Goal: Task Accomplishment & Management: Complete application form

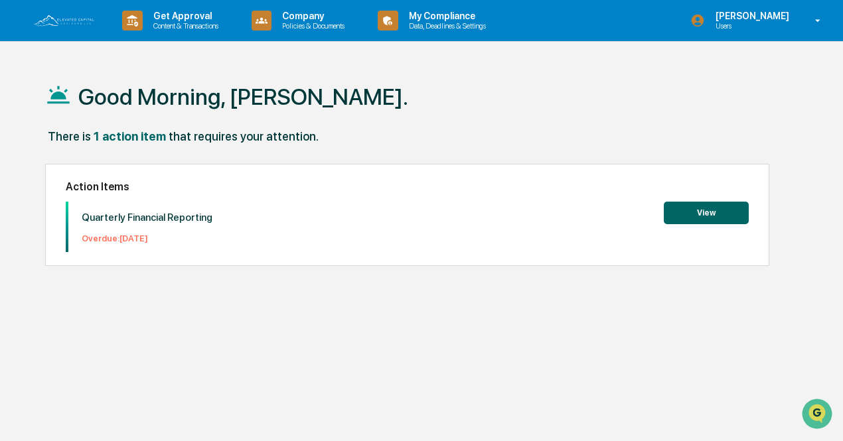
click at [684, 212] on button "View" at bounding box center [706, 213] width 85 height 23
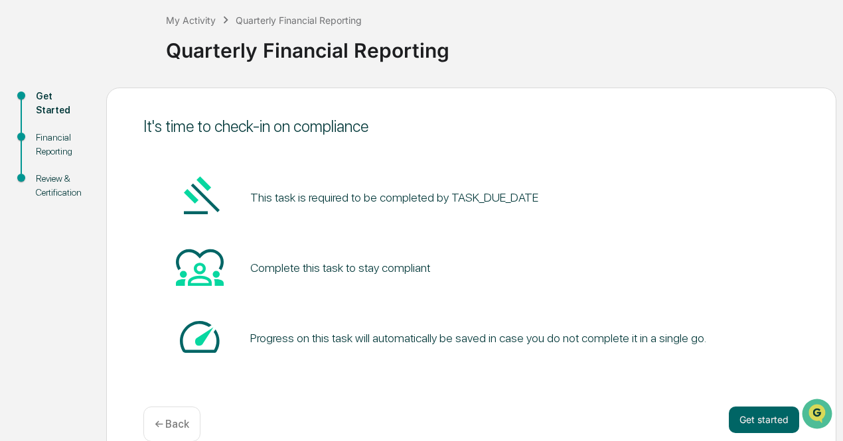
scroll to position [93, 0]
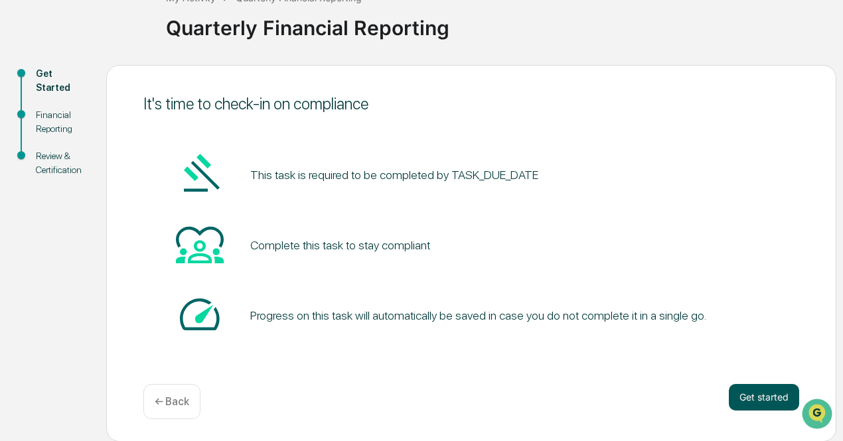
click at [752, 401] on button "Get started" at bounding box center [764, 397] width 70 height 27
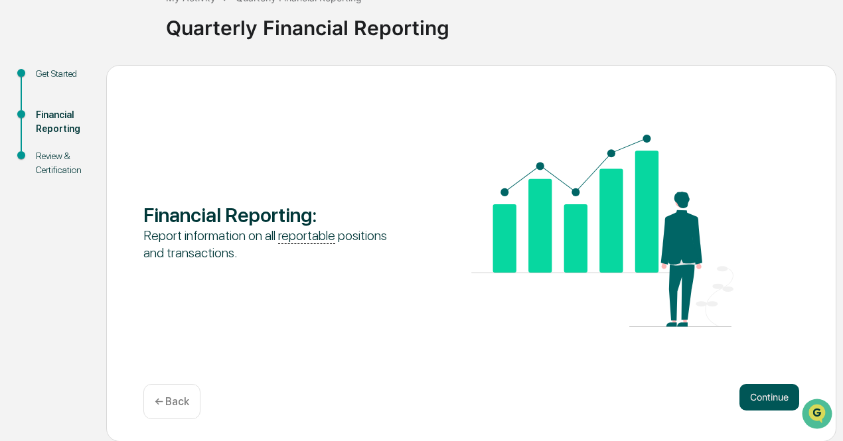
click at [769, 399] on button "Continue" at bounding box center [770, 397] width 60 height 27
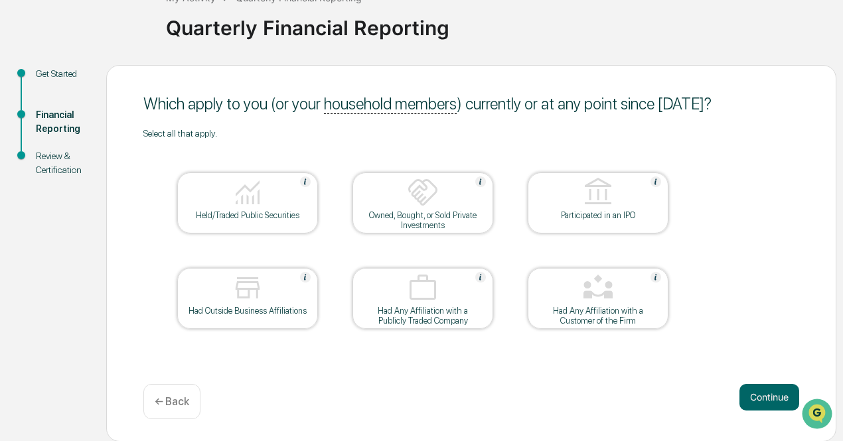
click at [244, 209] on div at bounding box center [247, 194] width 133 height 34
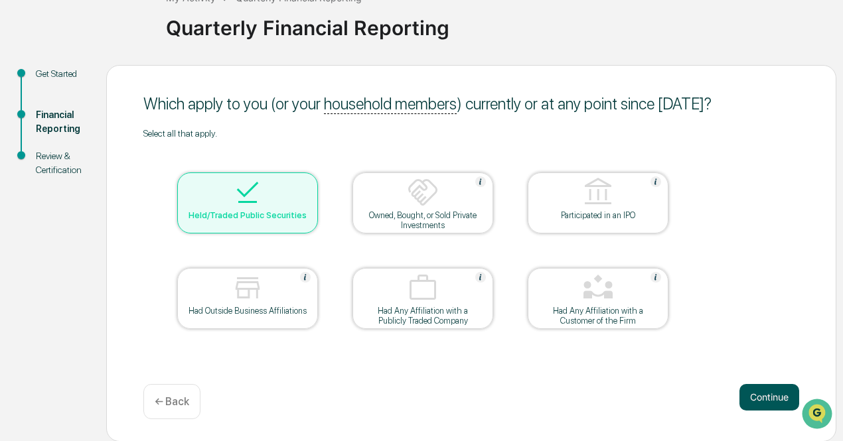
click at [762, 400] on button "Continue" at bounding box center [770, 397] width 60 height 27
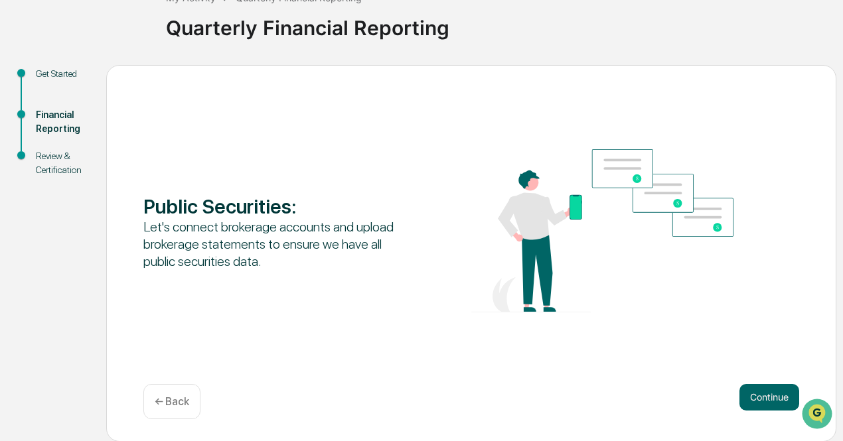
click at [762, 400] on button "Continue" at bounding box center [770, 397] width 60 height 27
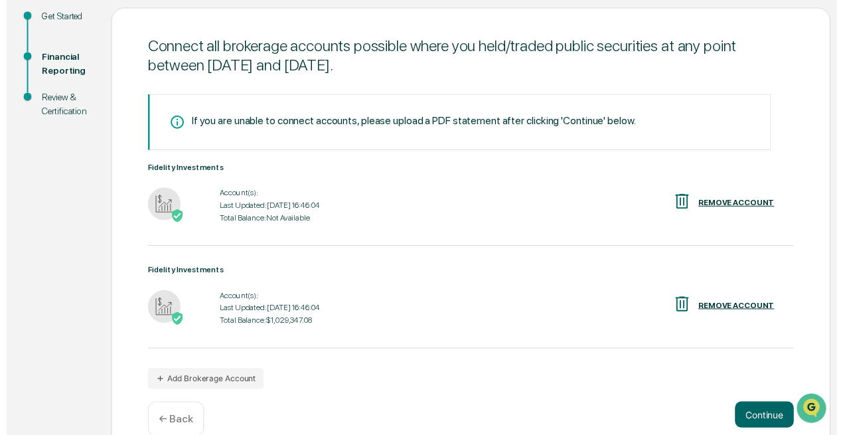
scroll to position [173, 0]
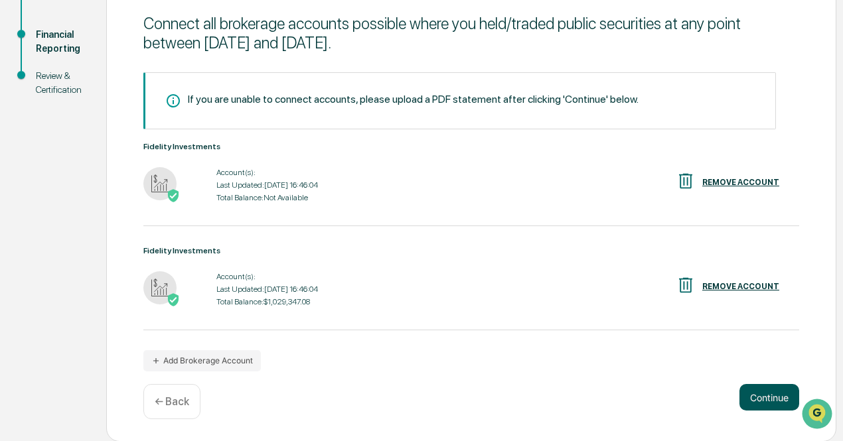
click at [762, 395] on button "Continue" at bounding box center [770, 397] width 60 height 27
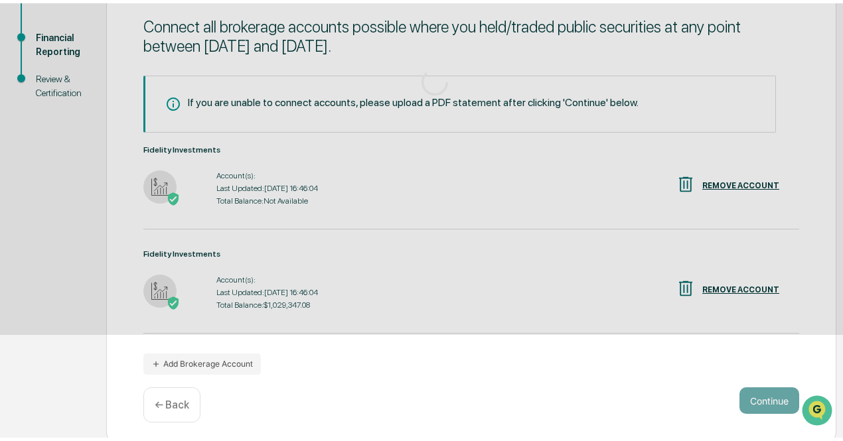
scroll to position [93, 0]
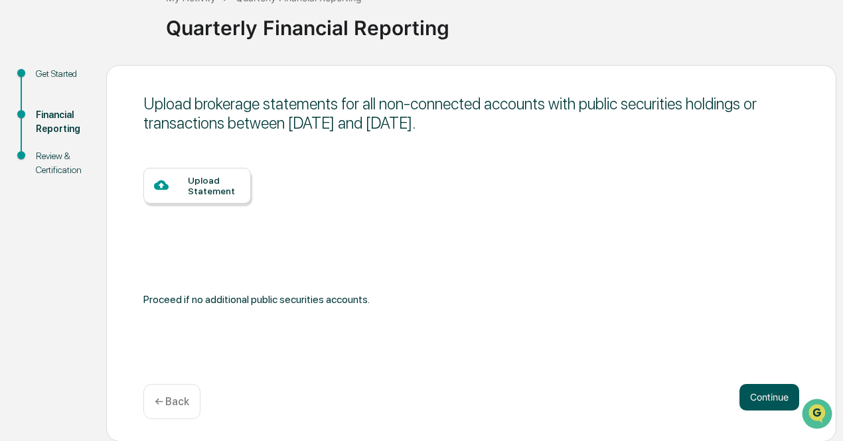
click at [766, 396] on button "Continue" at bounding box center [770, 397] width 60 height 27
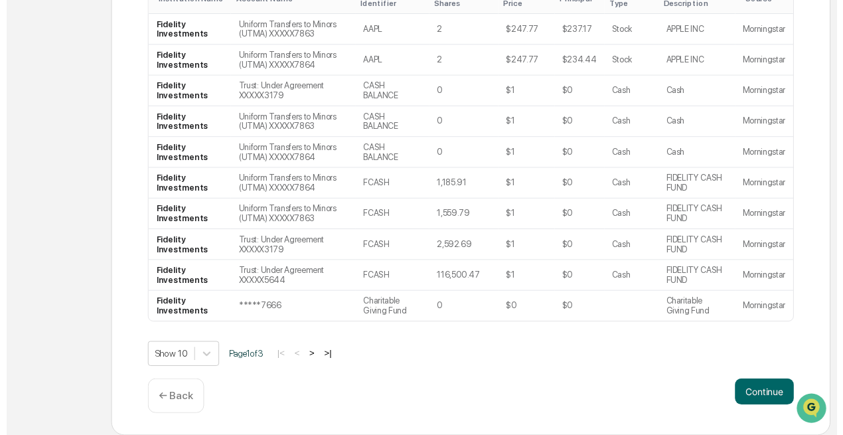
scroll to position [305, 0]
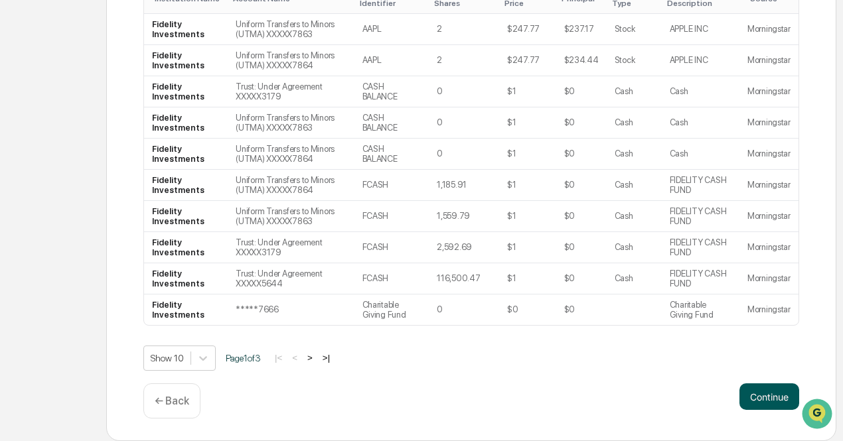
click at [753, 396] on button "Continue" at bounding box center [770, 397] width 60 height 27
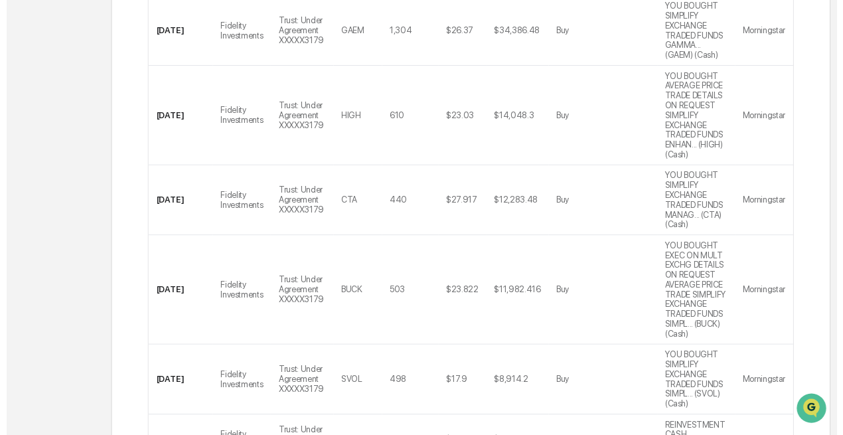
scroll to position [635, 0]
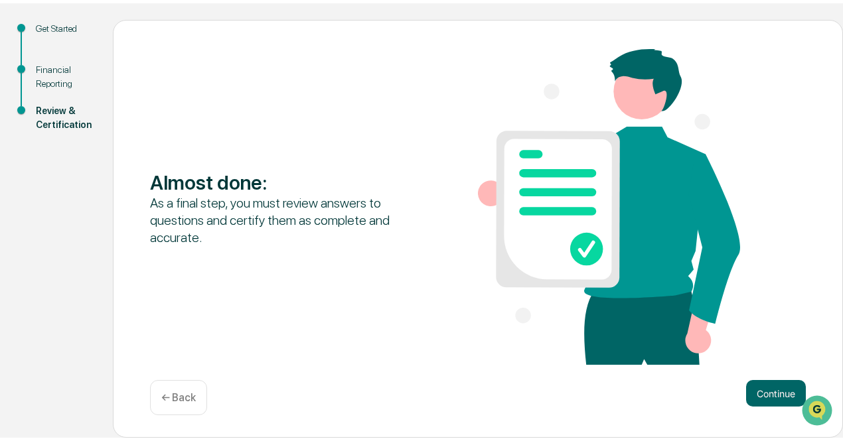
scroll to position [135, 0]
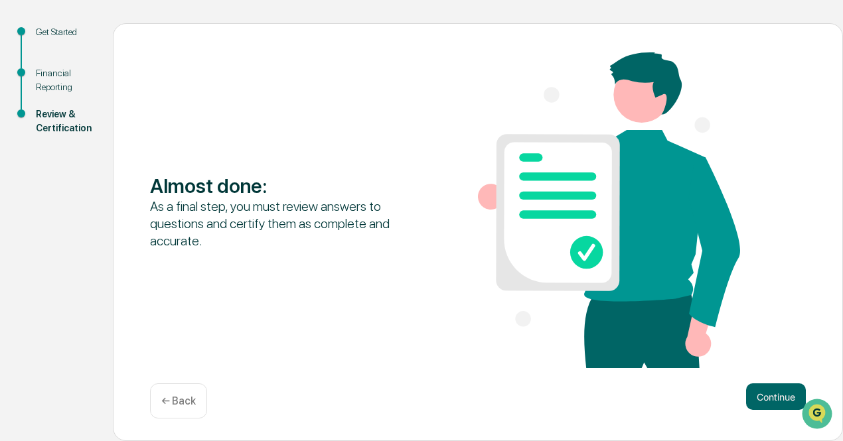
click at [752, 403] on button "Continue" at bounding box center [776, 397] width 60 height 27
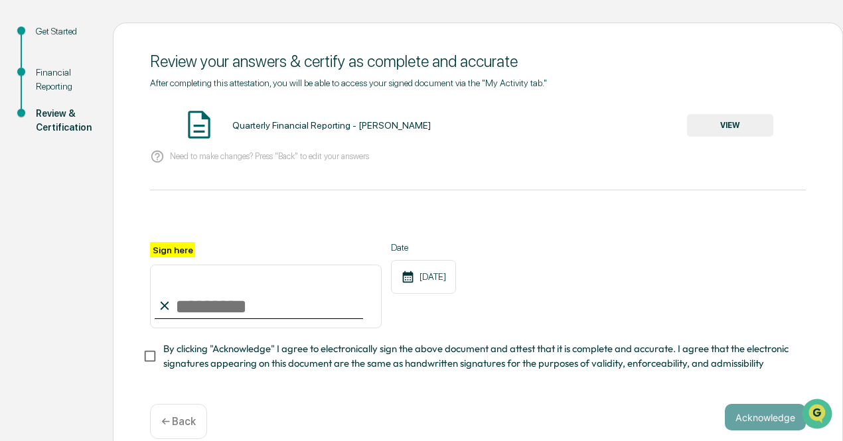
click at [204, 307] on input "Sign here" at bounding box center [266, 297] width 232 height 64
type input "********"
click at [758, 423] on button "Acknowledge" at bounding box center [765, 417] width 81 height 27
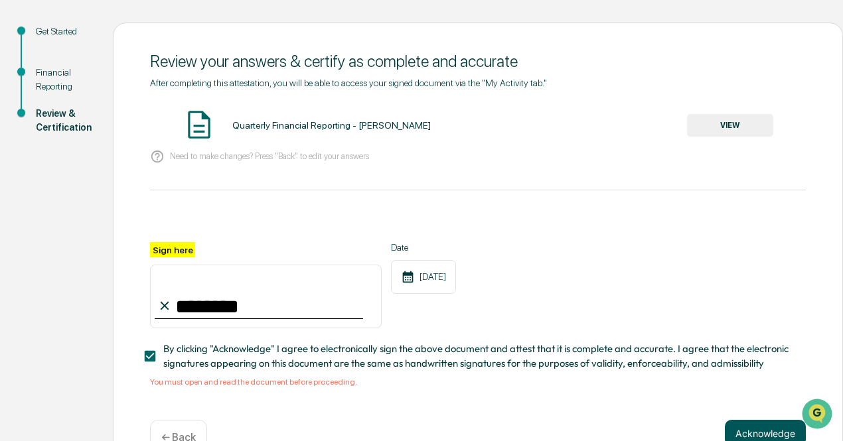
click at [753, 438] on button "Acknowledge" at bounding box center [765, 433] width 81 height 27
click at [713, 132] on button "VIEW" at bounding box center [730, 125] width 86 height 23
